Goal: Information Seeking & Learning: Learn about a topic

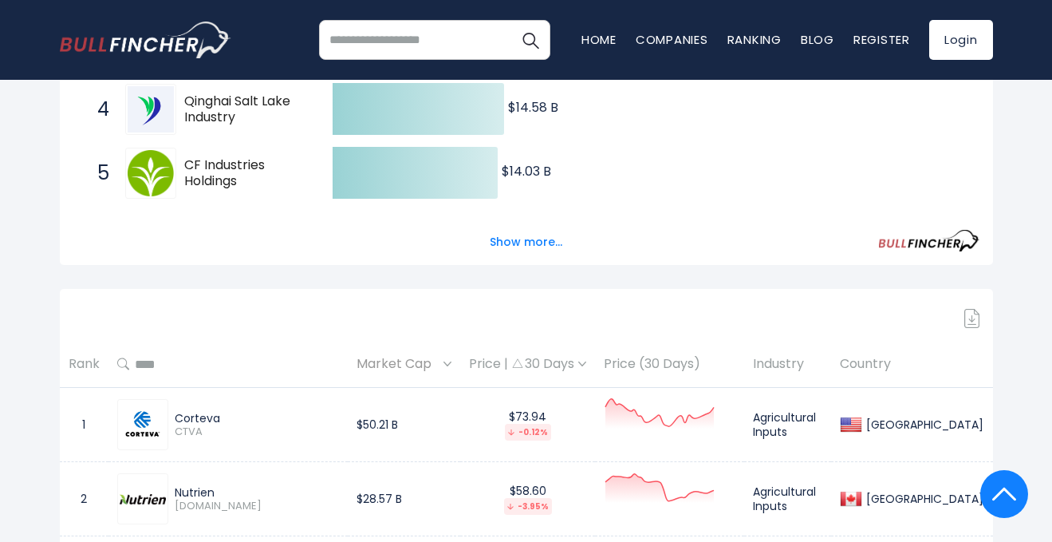
scroll to position [506, 0]
click at [369, 342] on th "Market Cap" at bounding box center [404, 363] width 112 height 47
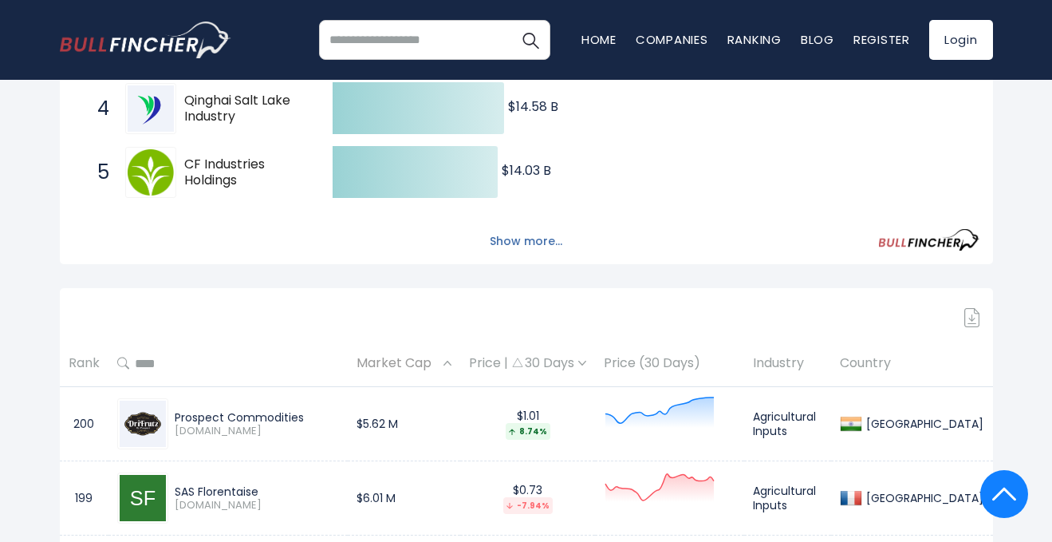
click at [507, 250] on button "Show more..." at bounding box center [526, 241] width 92 height 26
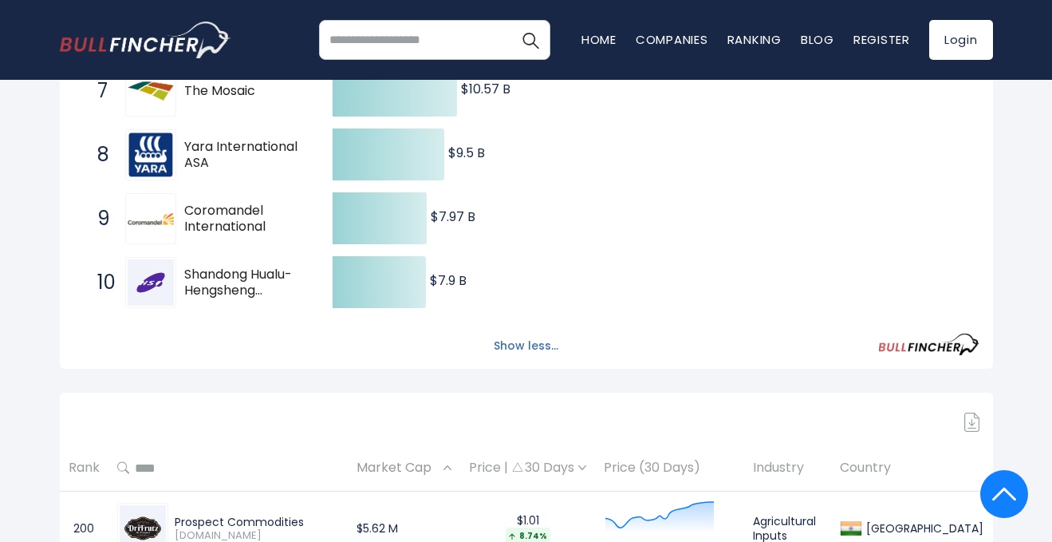
scroll to position [728, 0]
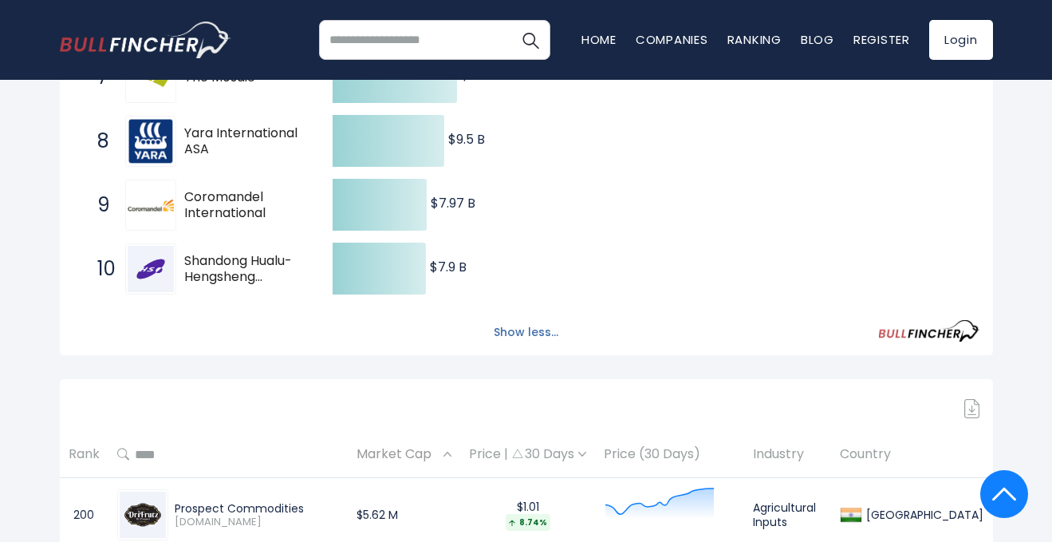
click at [515, 333] on button "Show less..." at bounding box center [526, 332] width 84 height 26
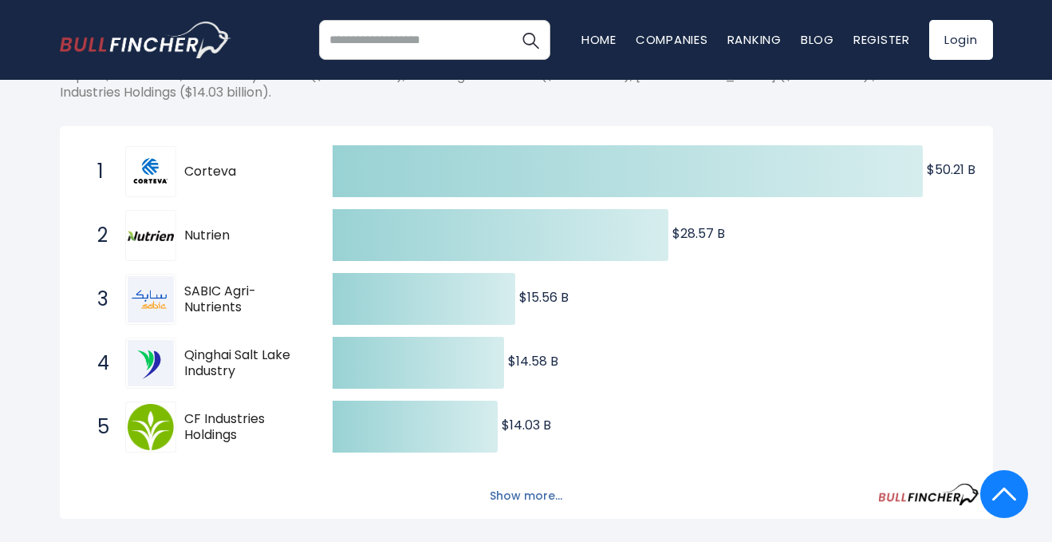
scroll to position [0, 0]
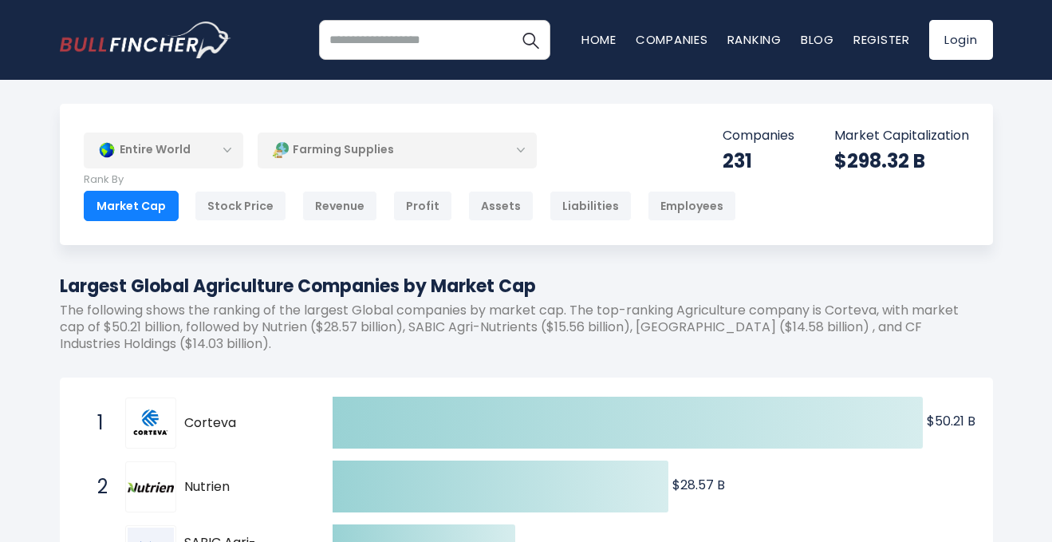
click at [229, 152] on div "Entire World" at bounding box center [164, 150] width 160 height 37
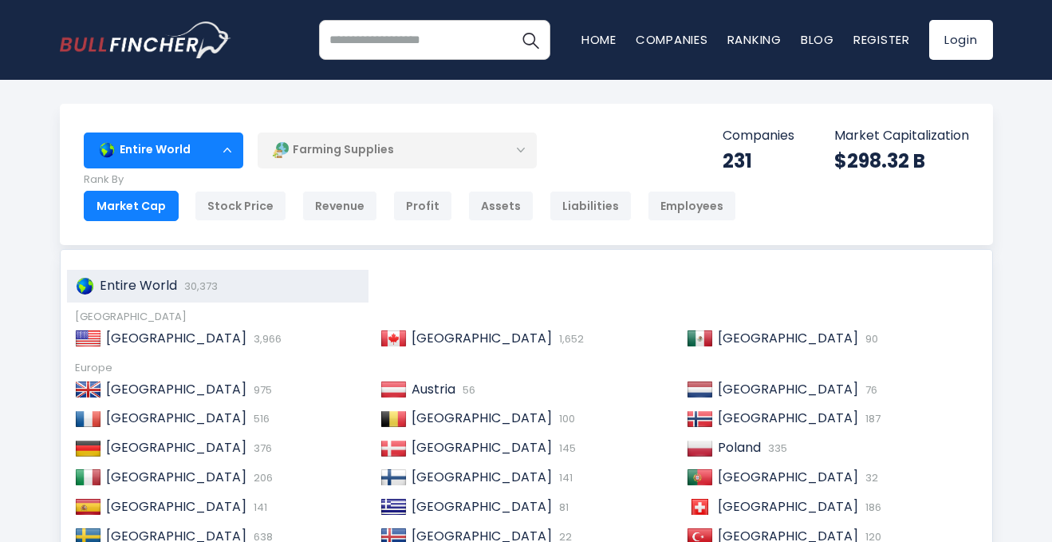
click at [229, 152] on div "Entire World" at bounding box center [164, 150] width 160 height 37
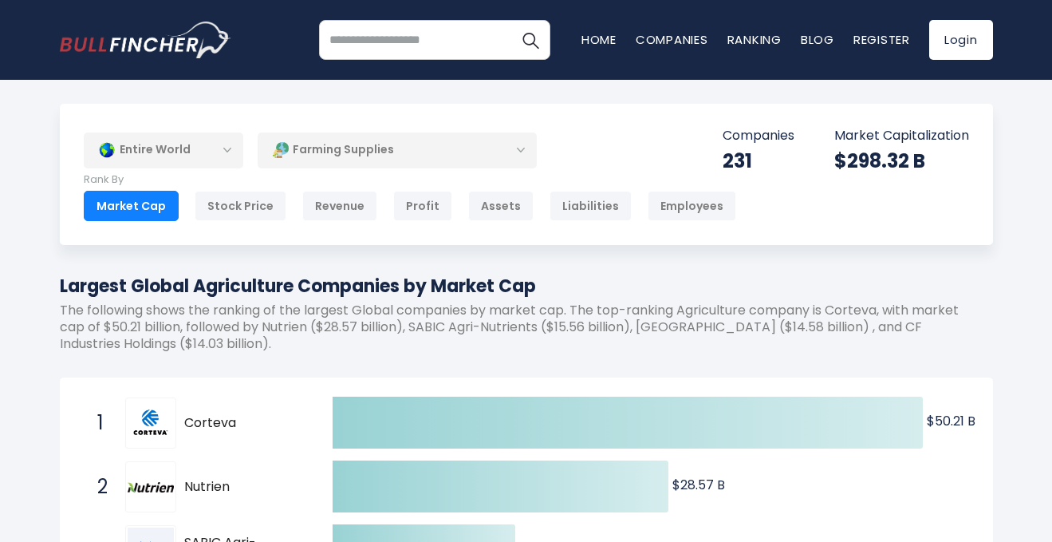
click at [357, 148] on div "Farming Supplies" at bounding box center [397, 150] width 279 height 37
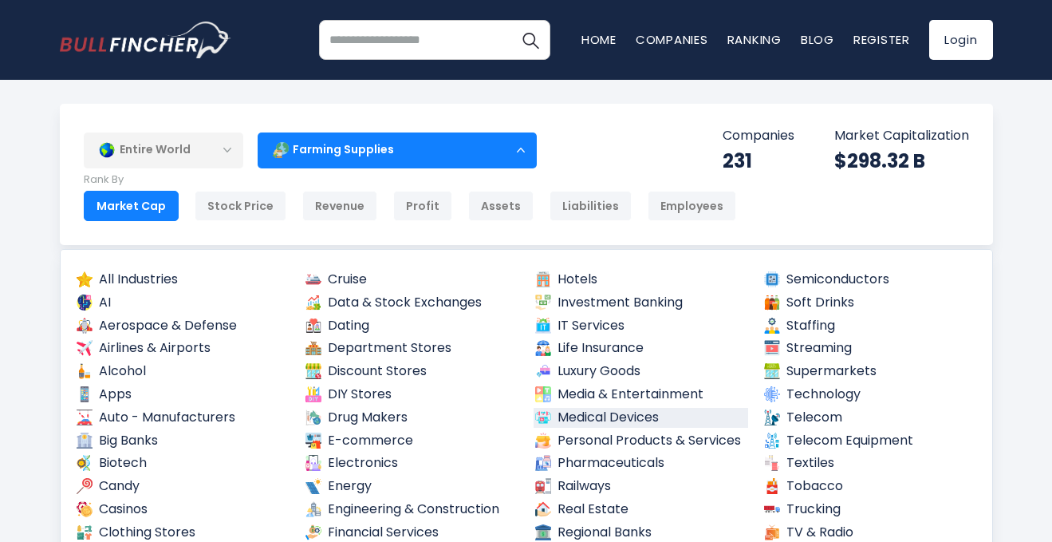
click at [606, 420] on link "Medical Devices" at bounding box center [641, 418] width 215 height 20
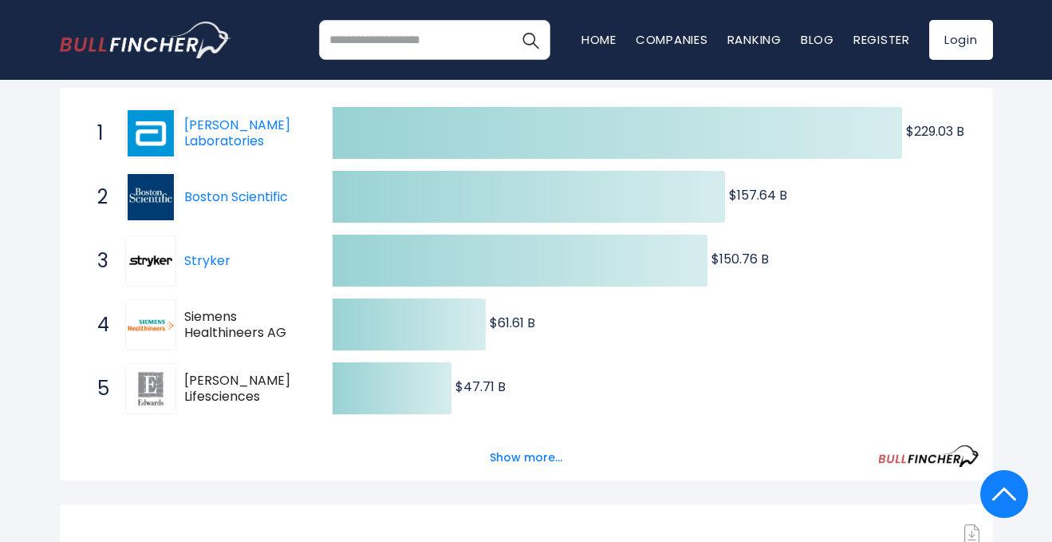
scroll to position [292, 0]
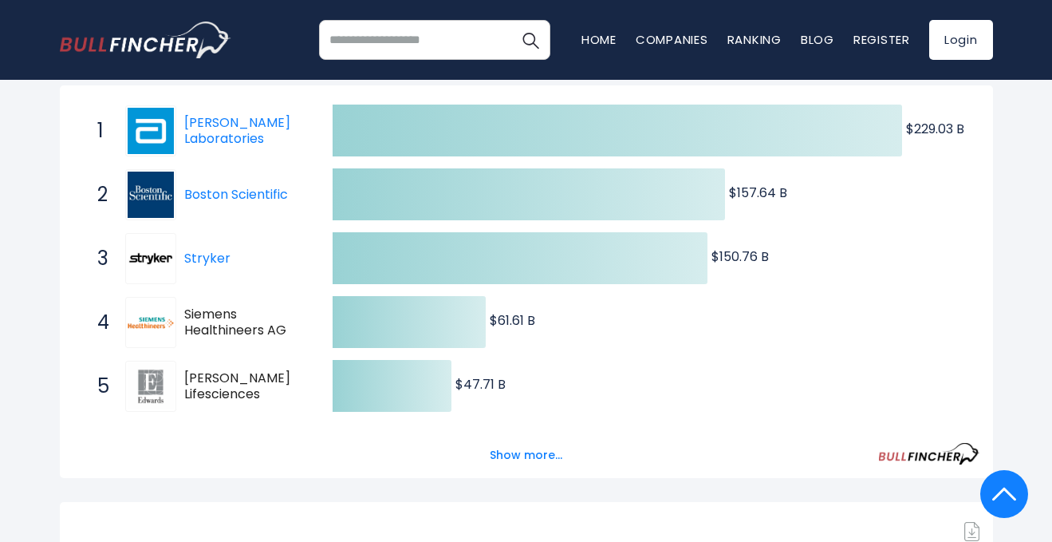
click at [153, 385] on img at bounding box center [151, 386] width 46 height 46
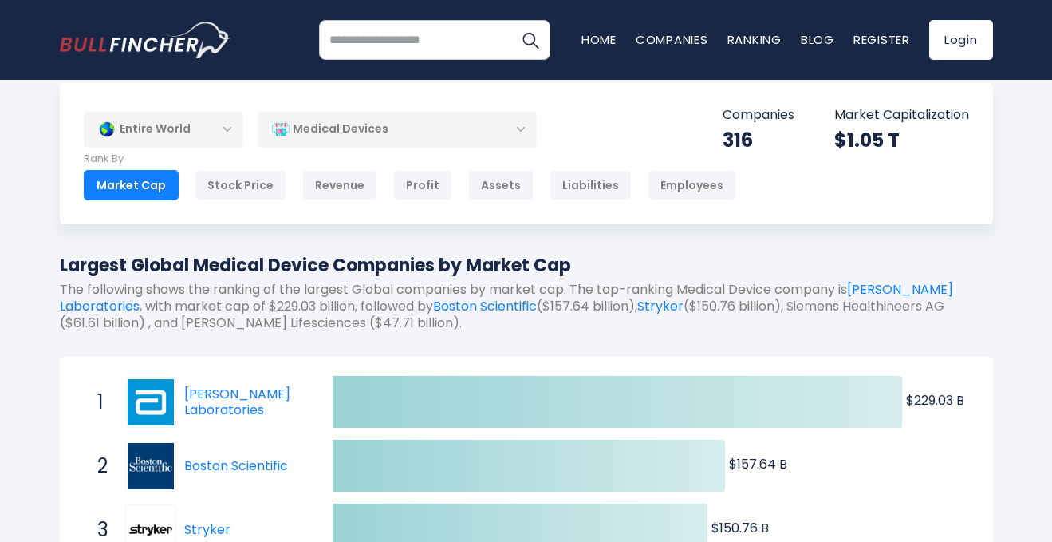
scroll to position [0, 0]
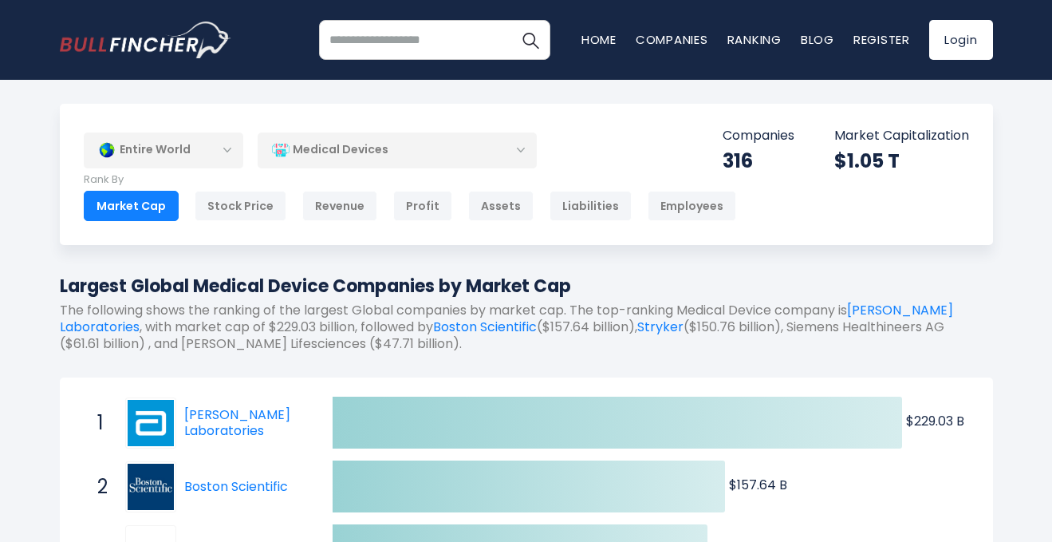
click at [210, 160] on div "Entire World" at bounding box center [164, 150] width 160 height 37
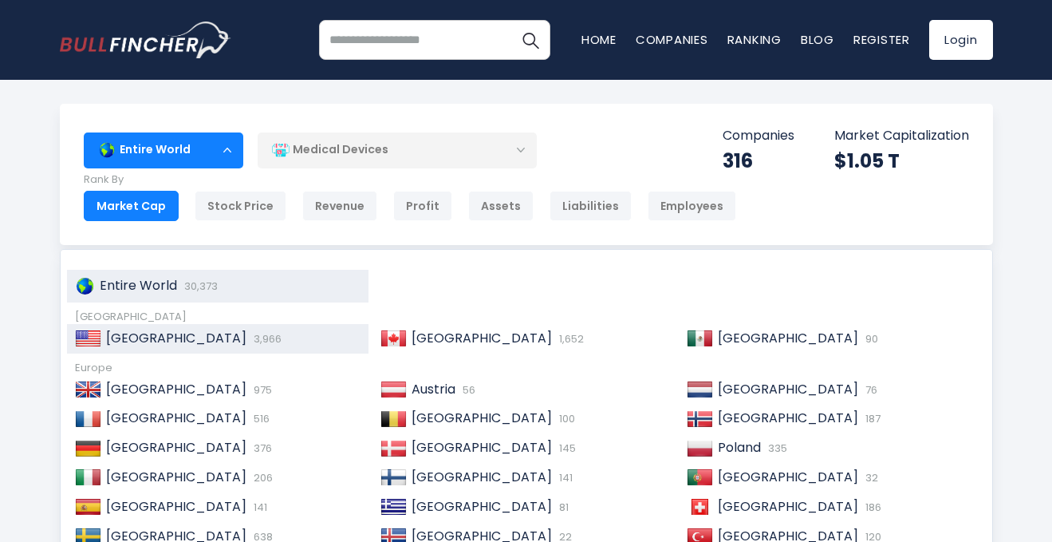
click at [237, 331] on div "United States 3,966" at bounding box center [231, 338] width 260 height 17
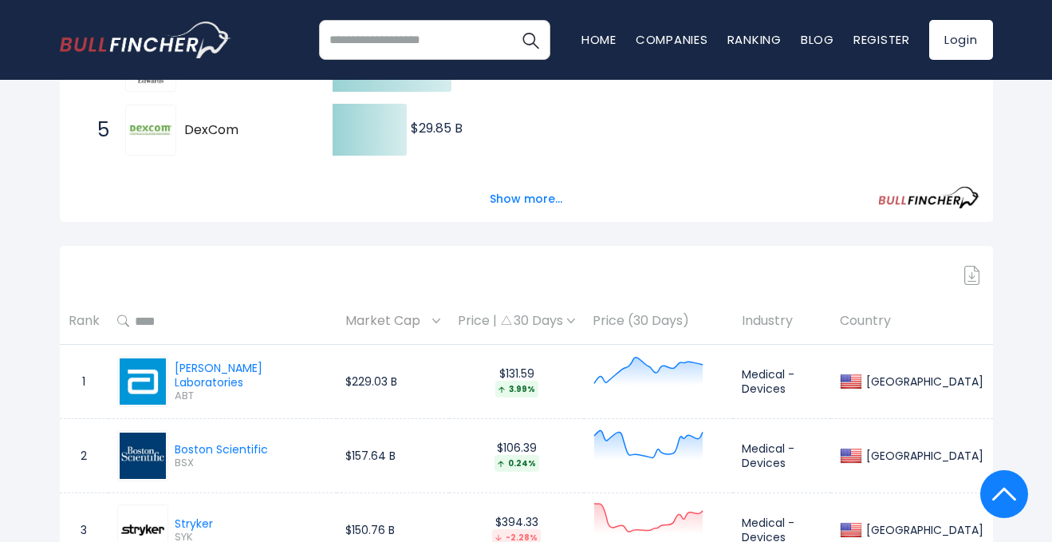
scroll to position [558, 0]
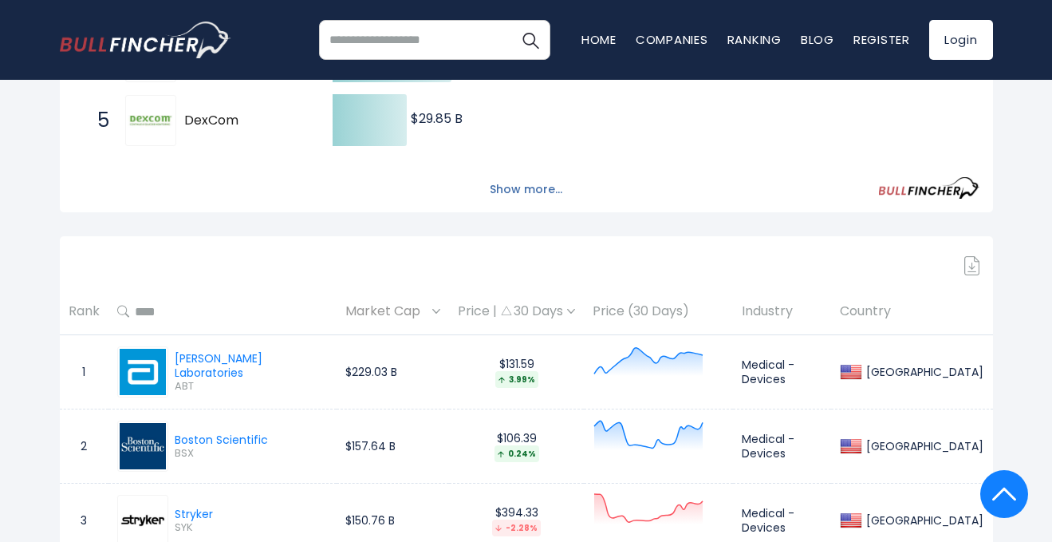
click at [506, 187] on button "Show more..." at bounding box center [526, 189] width 92 height 26
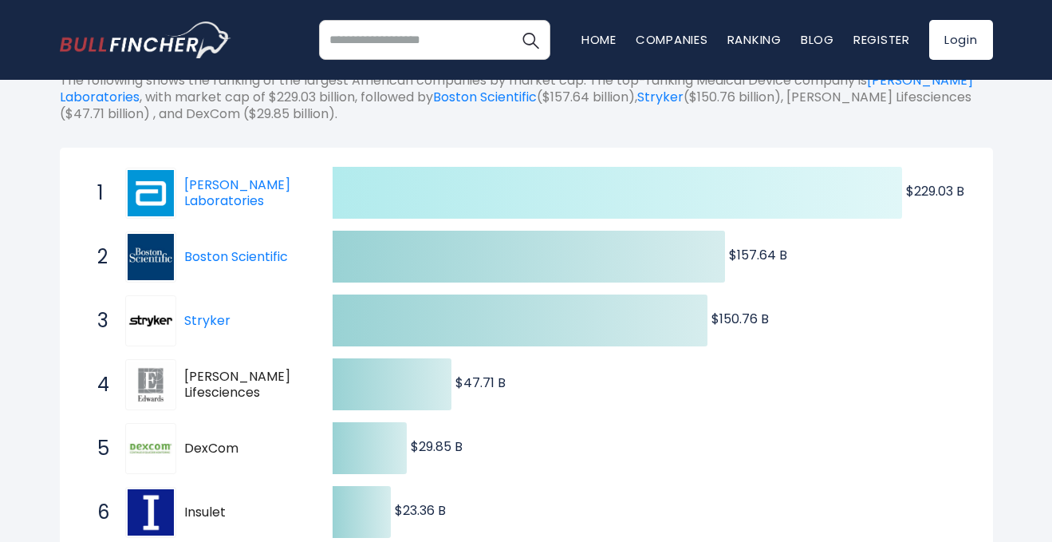
scroll to position [0, 0]
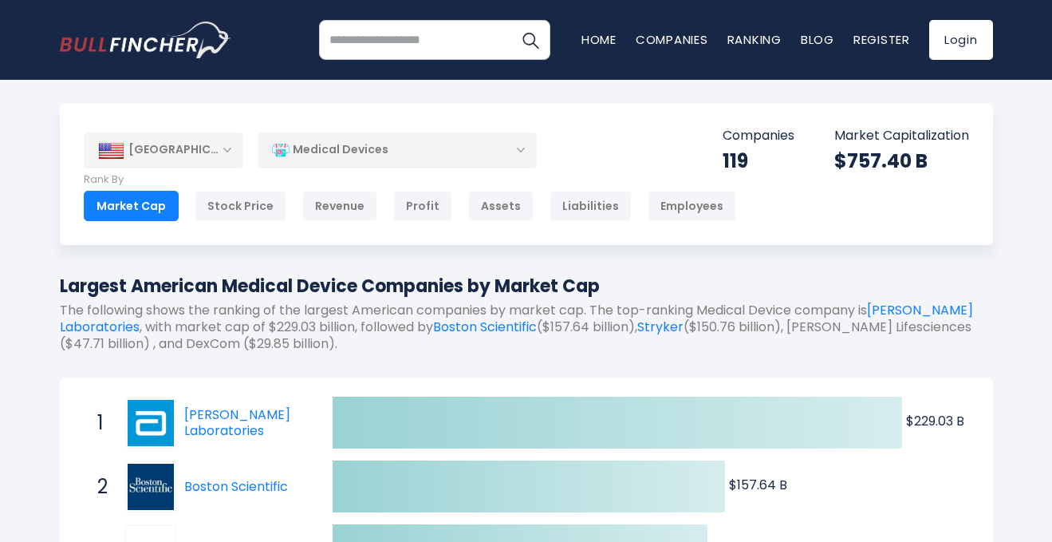
click at [333, 152] on div "Medical Devices" at bounding box center [397, 150] width 279 height 37
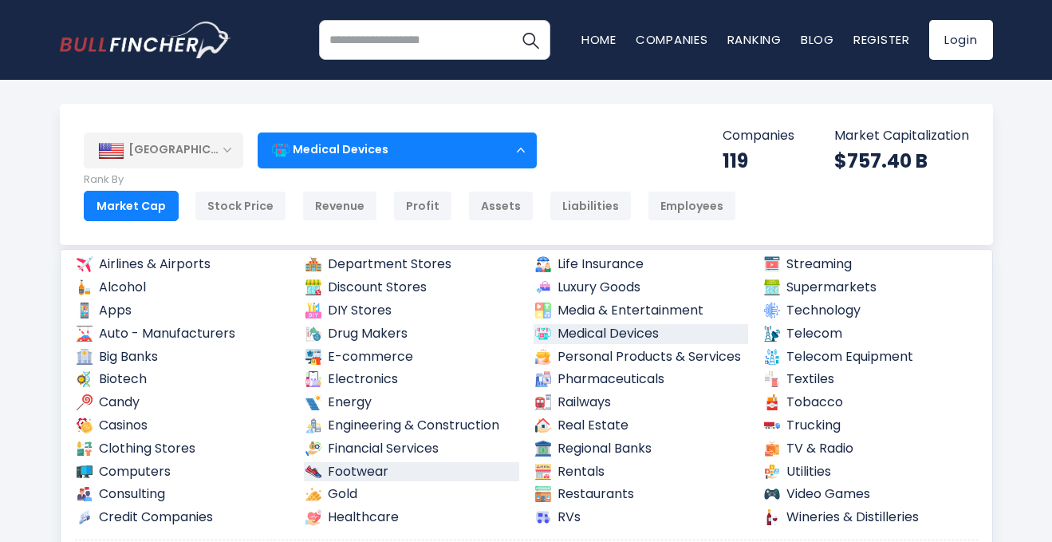
scroll to position [79, 0]
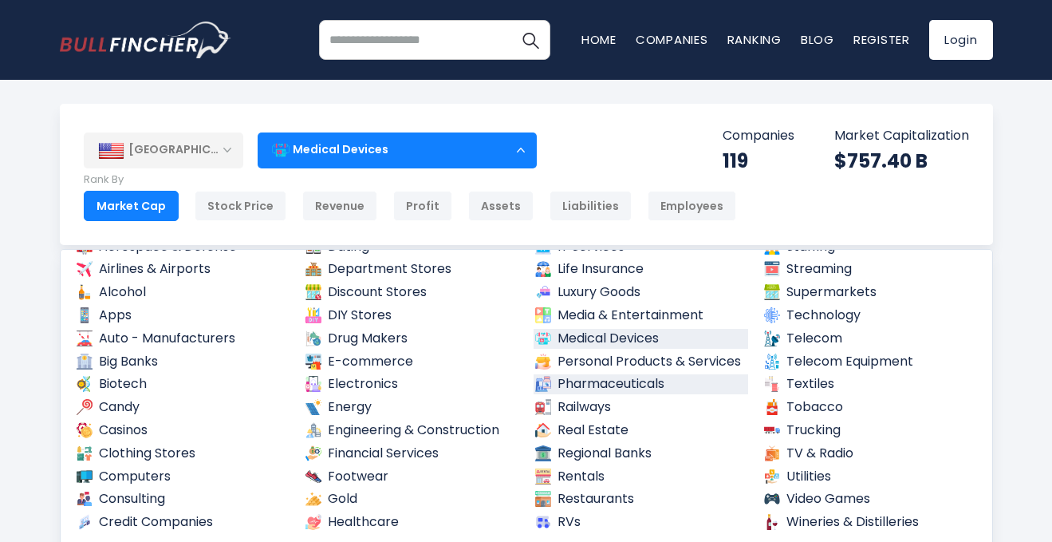
click at [625, 381] on link "Pharmaceuticals" at bounding box center [641, 384] width 215 height 20
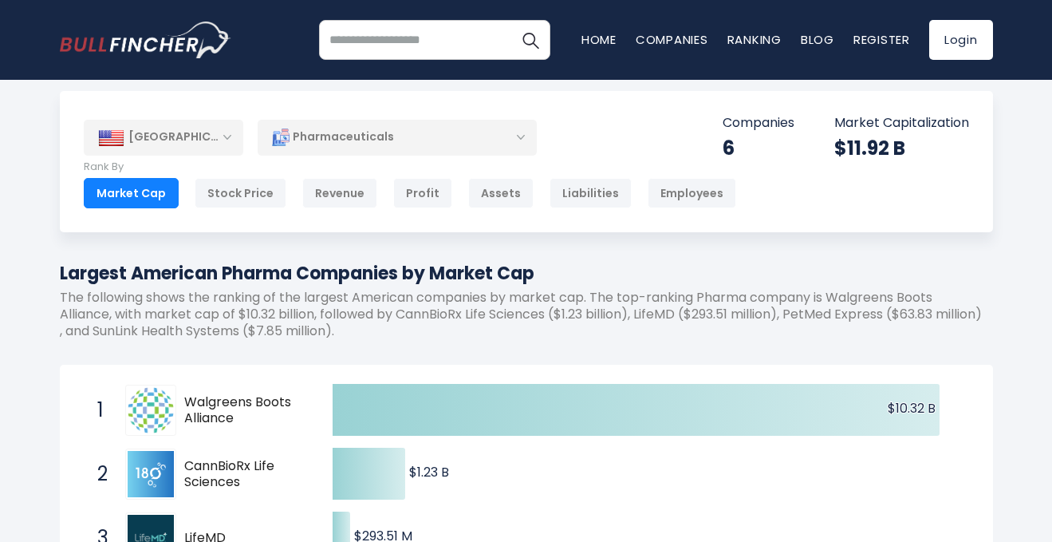
scroll to position [14, 0]
click at [207, 134] on div "[GEOGRAPHIC_DATA]" at bounding box center [164, 136] width 160 height 35
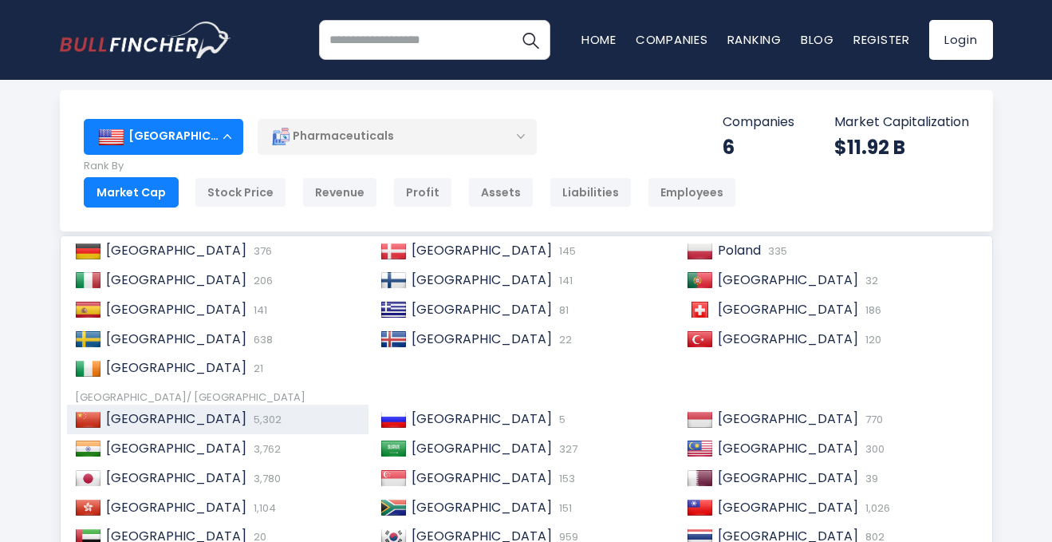
scroll to position [188, 0]
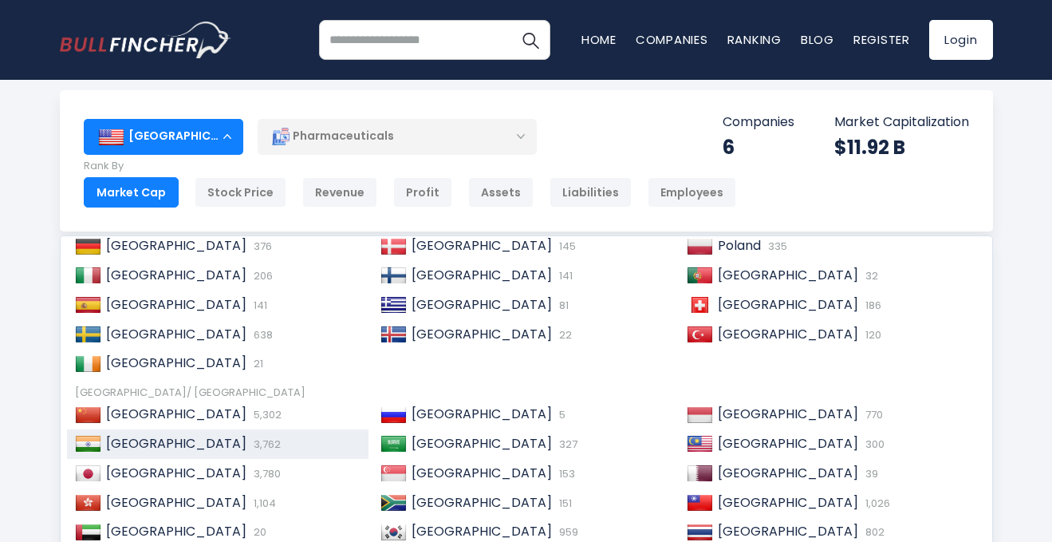
click at [183, 448] on div "India 3,762" at bounding box center [231, 444] width 260 height 17
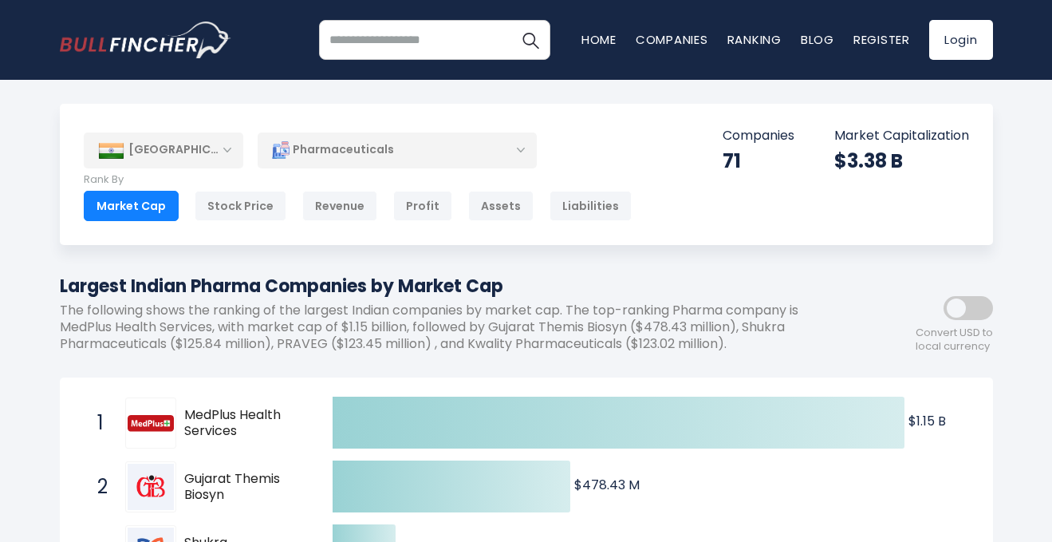
click at [361, 283] on h1 "Largest Indian Pharma Companies by Market Cap" at bounding box center [455, 286] width 790 height 26
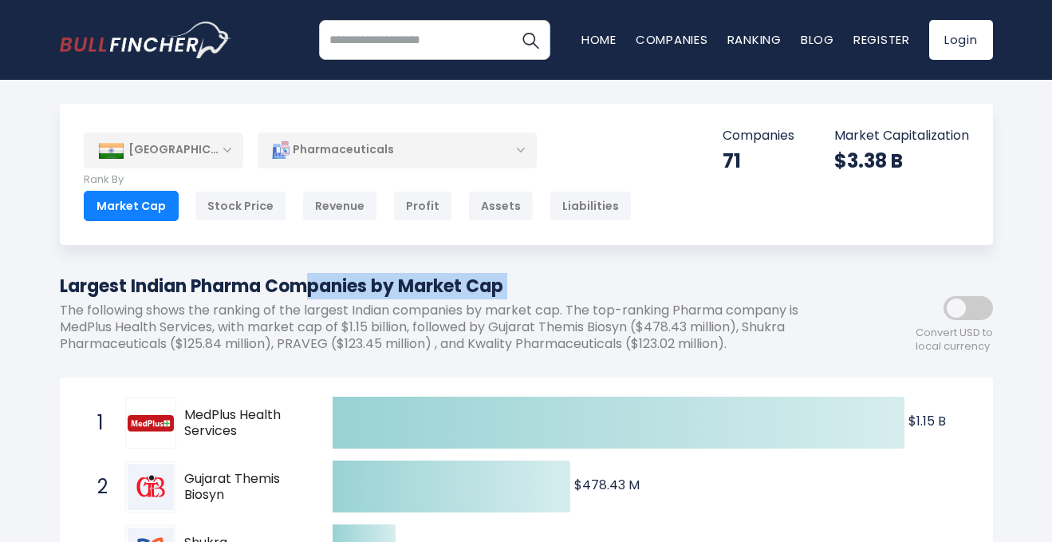
click at [361, 283] on h1 "Largest Indian Pharma Companies by Market Cap" at bounding box center [455, 286] width 790 height 26
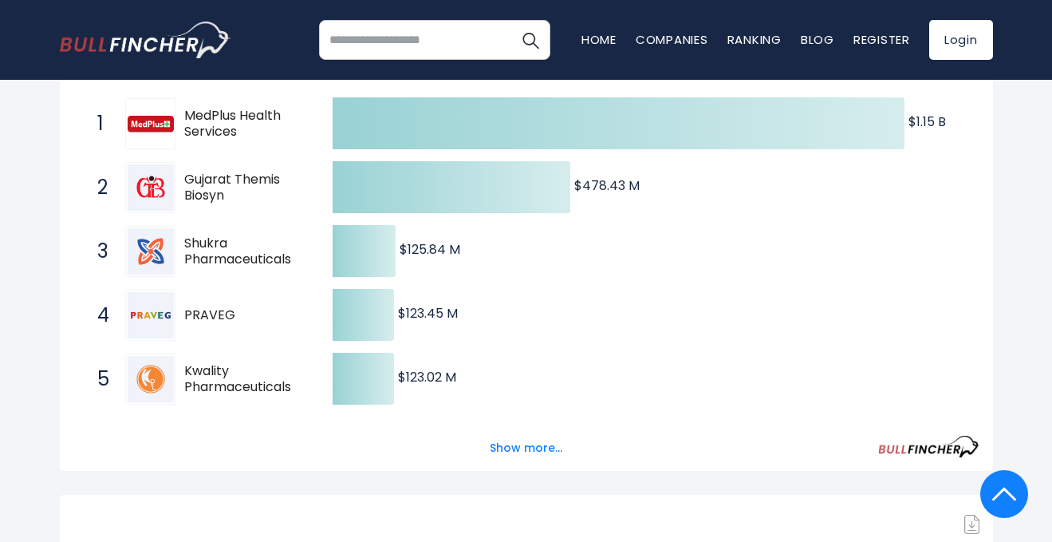
scroll to position [301, 0]
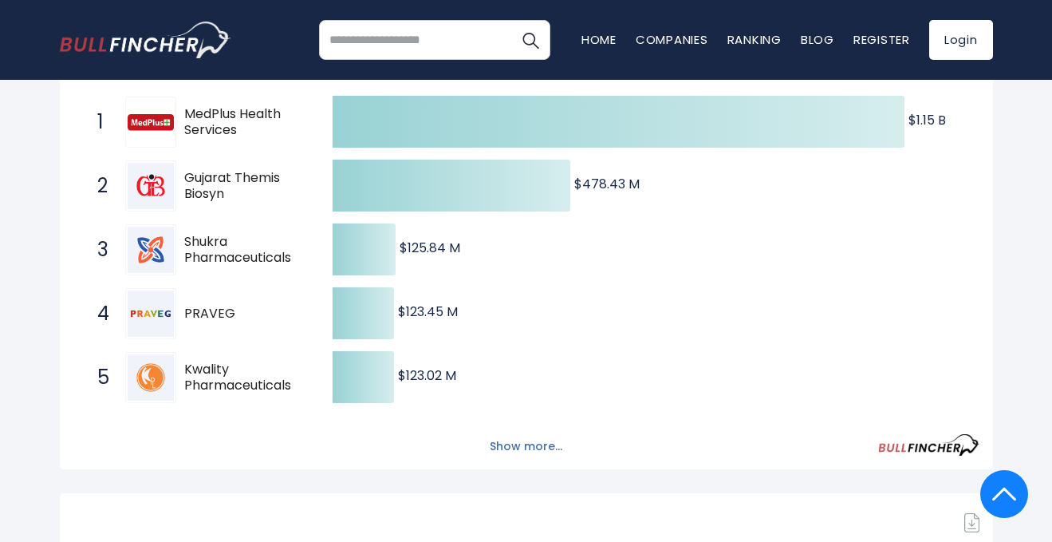
click at [525, 442] on button "Show more..." at bounding box center [526, 446] width 92 height 26
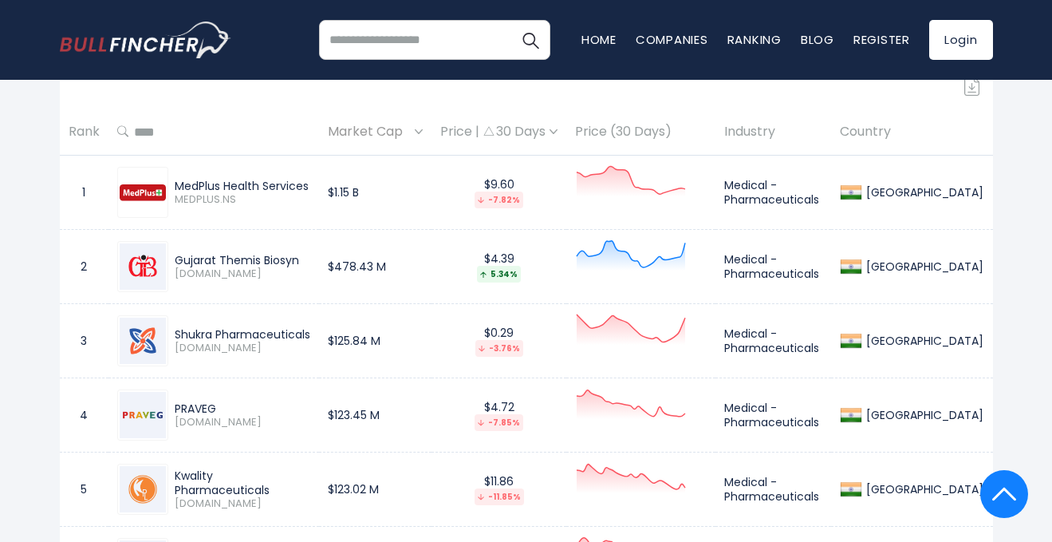
scroll to position [1057, 0]
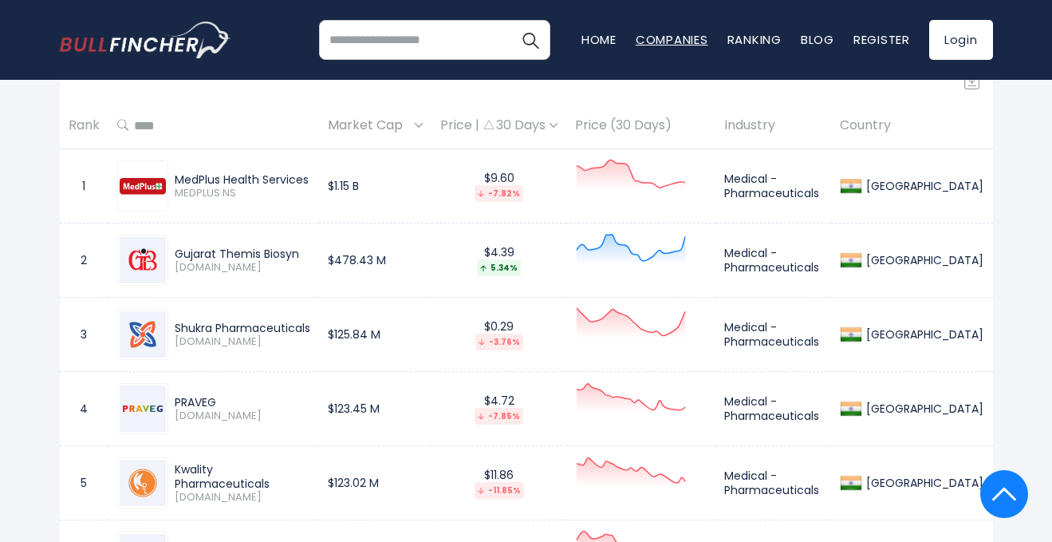
click at [638, 36] on link "Companies" at bounding box center [672, 39] width 73 height 17
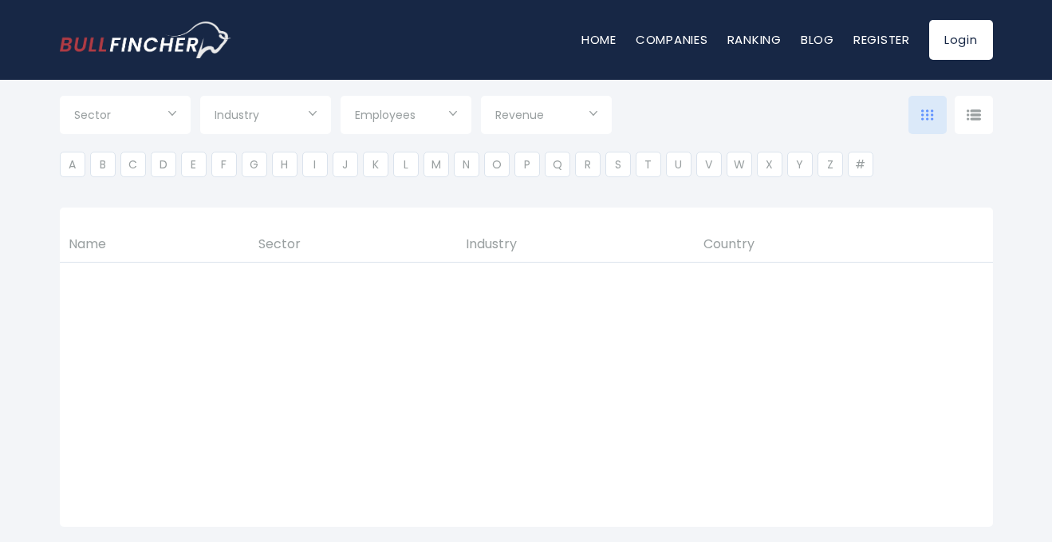
type input "***"
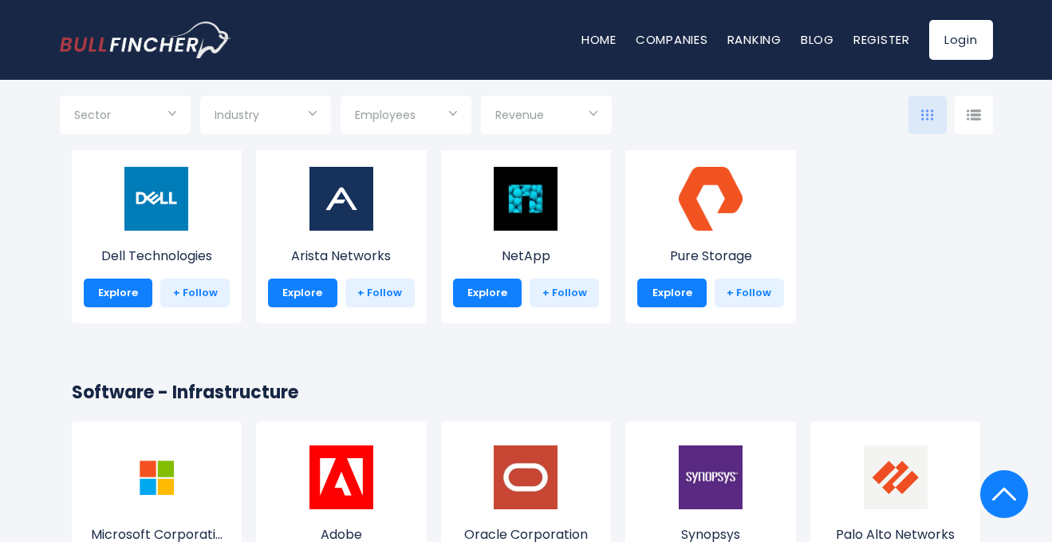
scroll to position [1158, 0]
